Goal: Task Accomplishment & Management: Complete application form

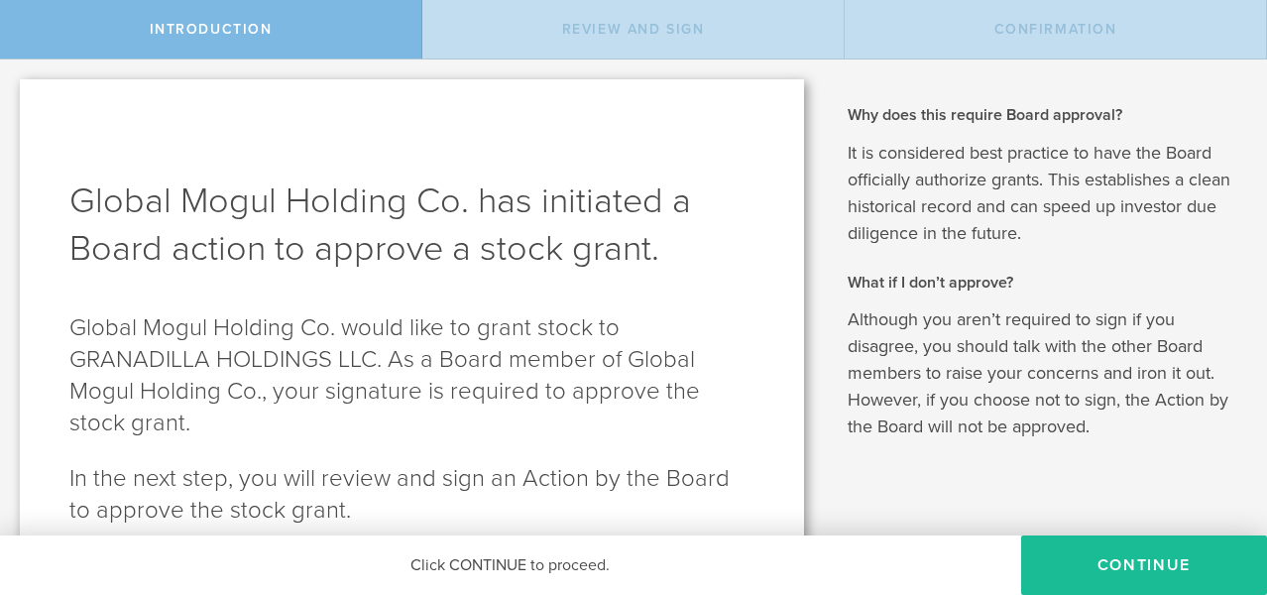
scroll to position [85, 0]
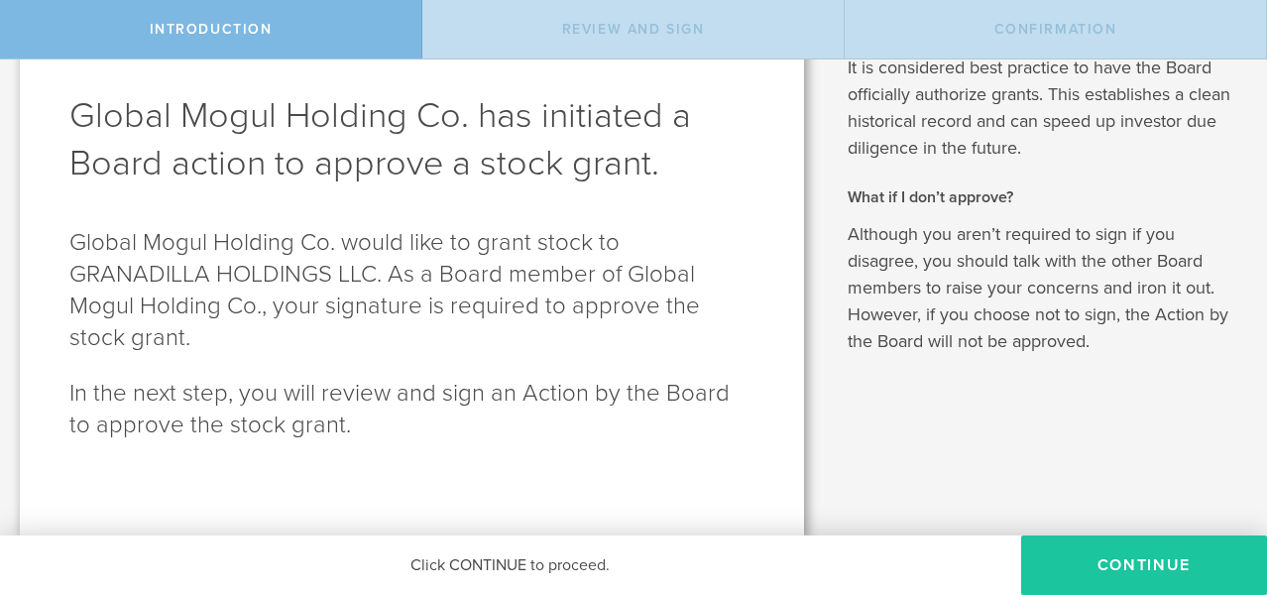
click at [1130, 567] on button "Continue" at bounding box center [1144, 566] width 246 height 60
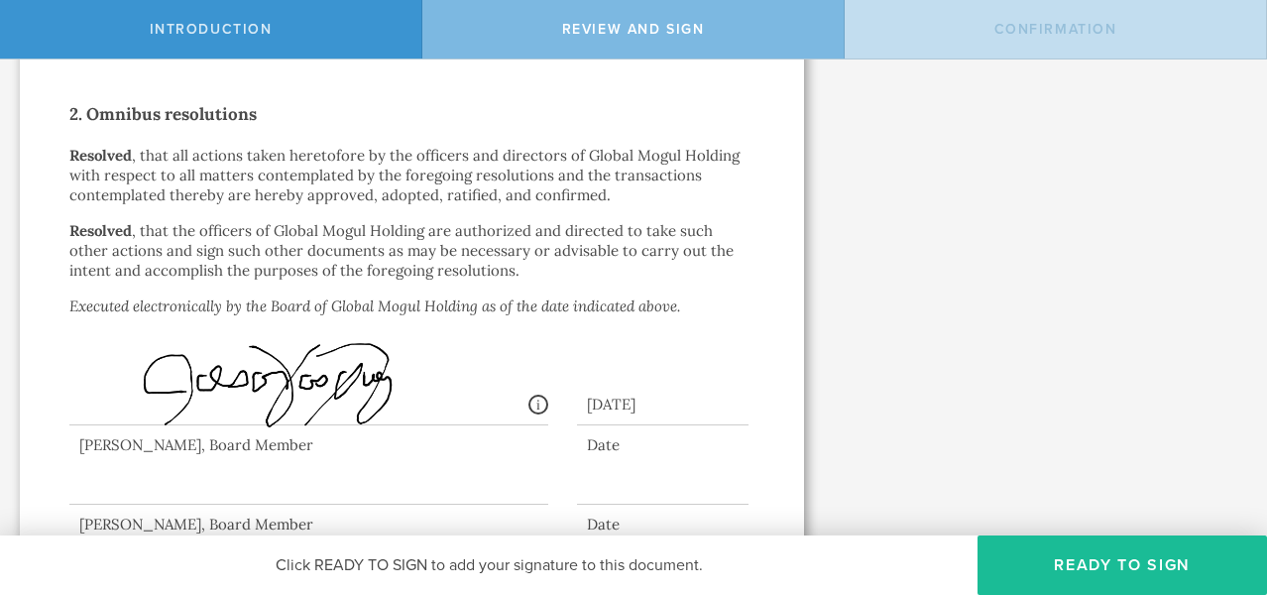
scroll to position [1503, 0]
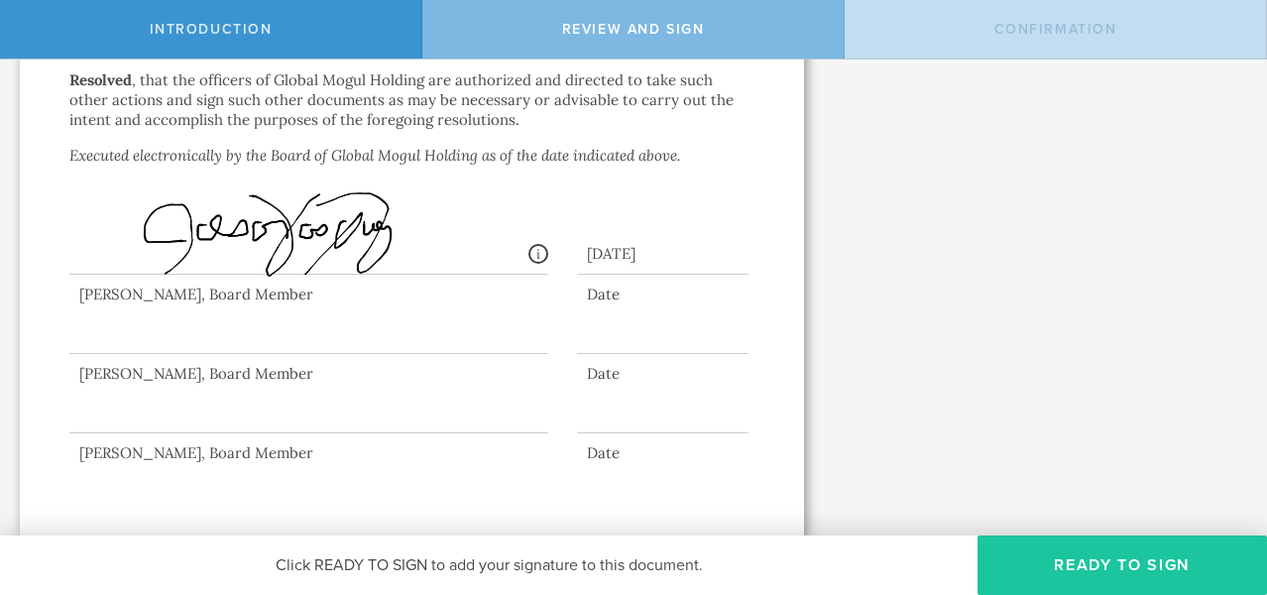
click at [1104, 561] on button "Ready to Sign" at bounding box center [1123, 566] width 290 height 60
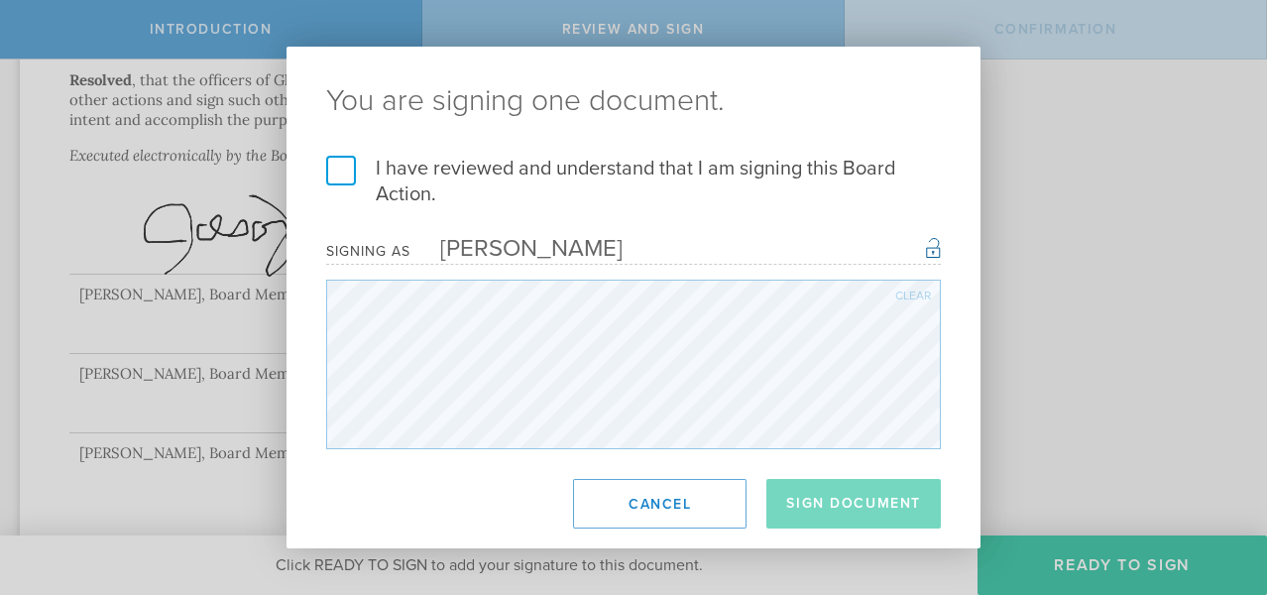
click at [343, 178] on label "I have reviewed and understand that I am signing this Board Action." at bounding box center [633, 182] width 615 height 52
click at [0, 0] on input "I have reviewed and understand that I am signing this Board Action." at bounding box center [0, 0] width 0 height 0
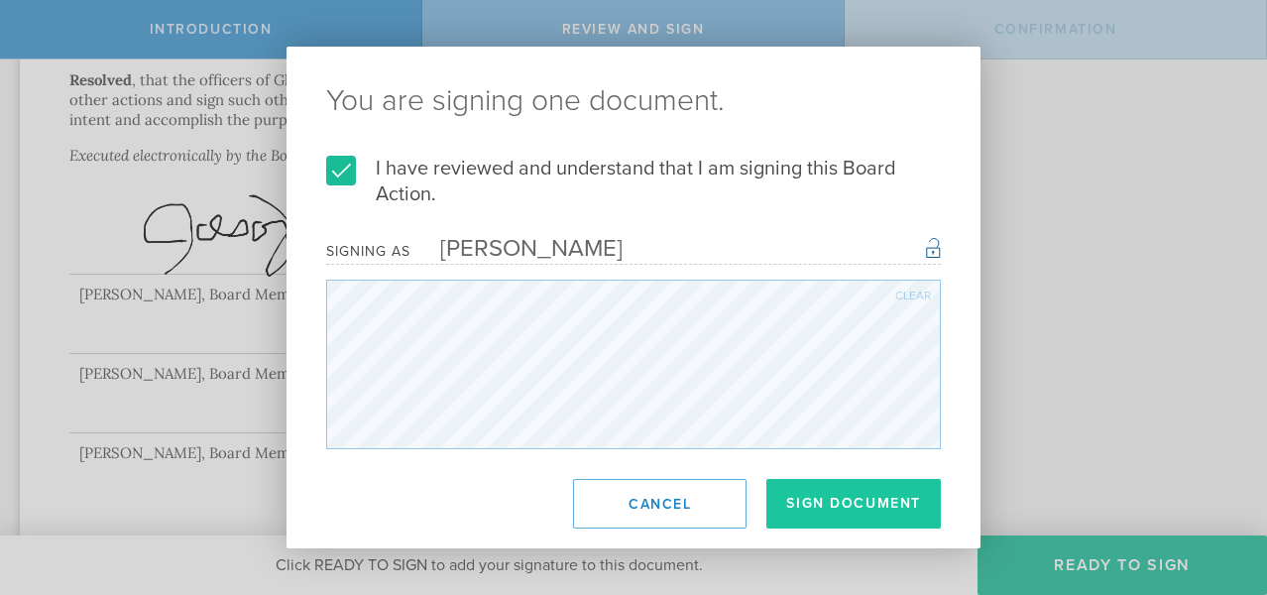
click at [886, 513] on button "Sign Document" at bounding box center [854, 504] width 175 height 50
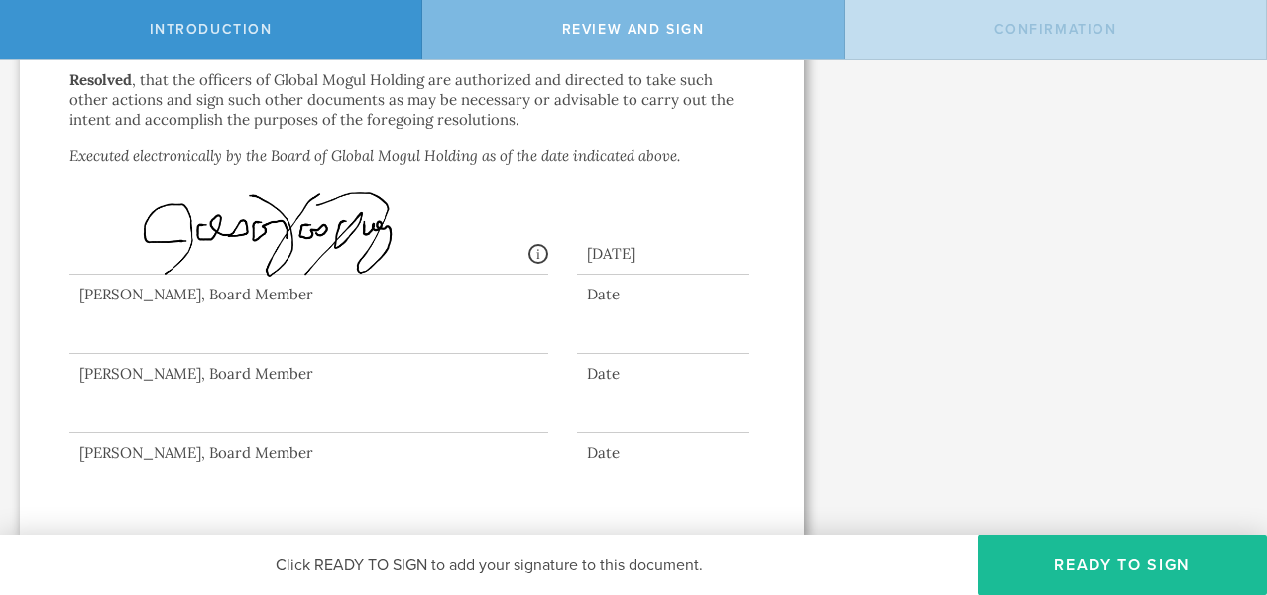
scroll to position [0, 0]
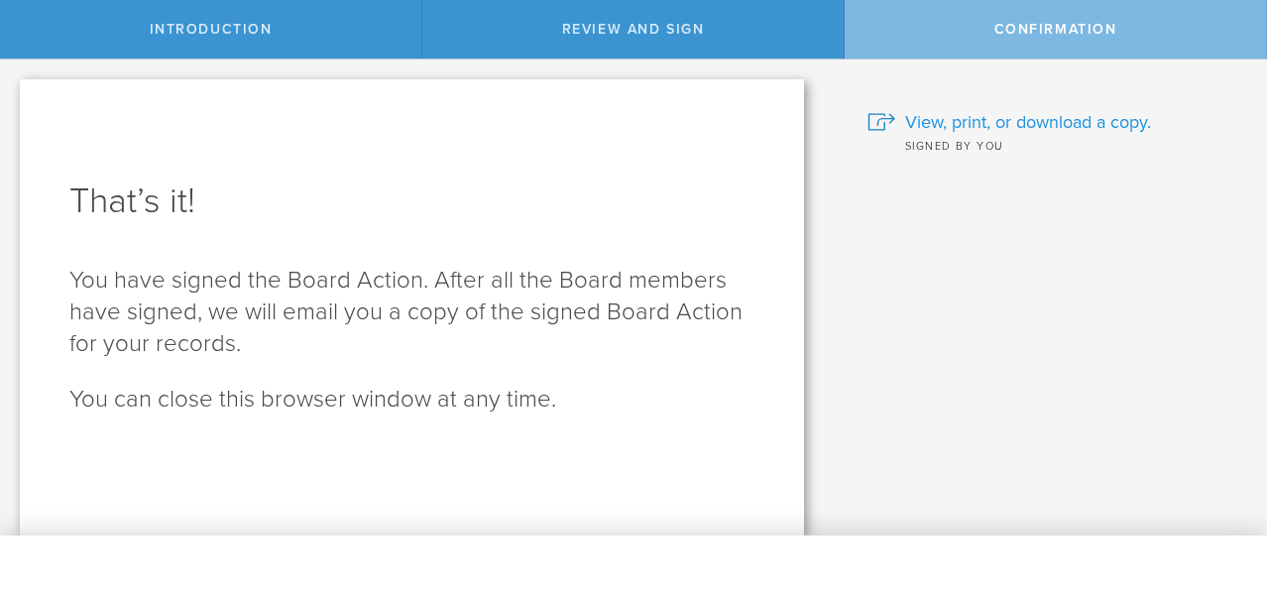
click at [1049, 122] on span "View, print, or download a copy." at bounding box center [1028, 122] width 246 height 26
